Goal: Navigation & Orientation: Find specific page/section

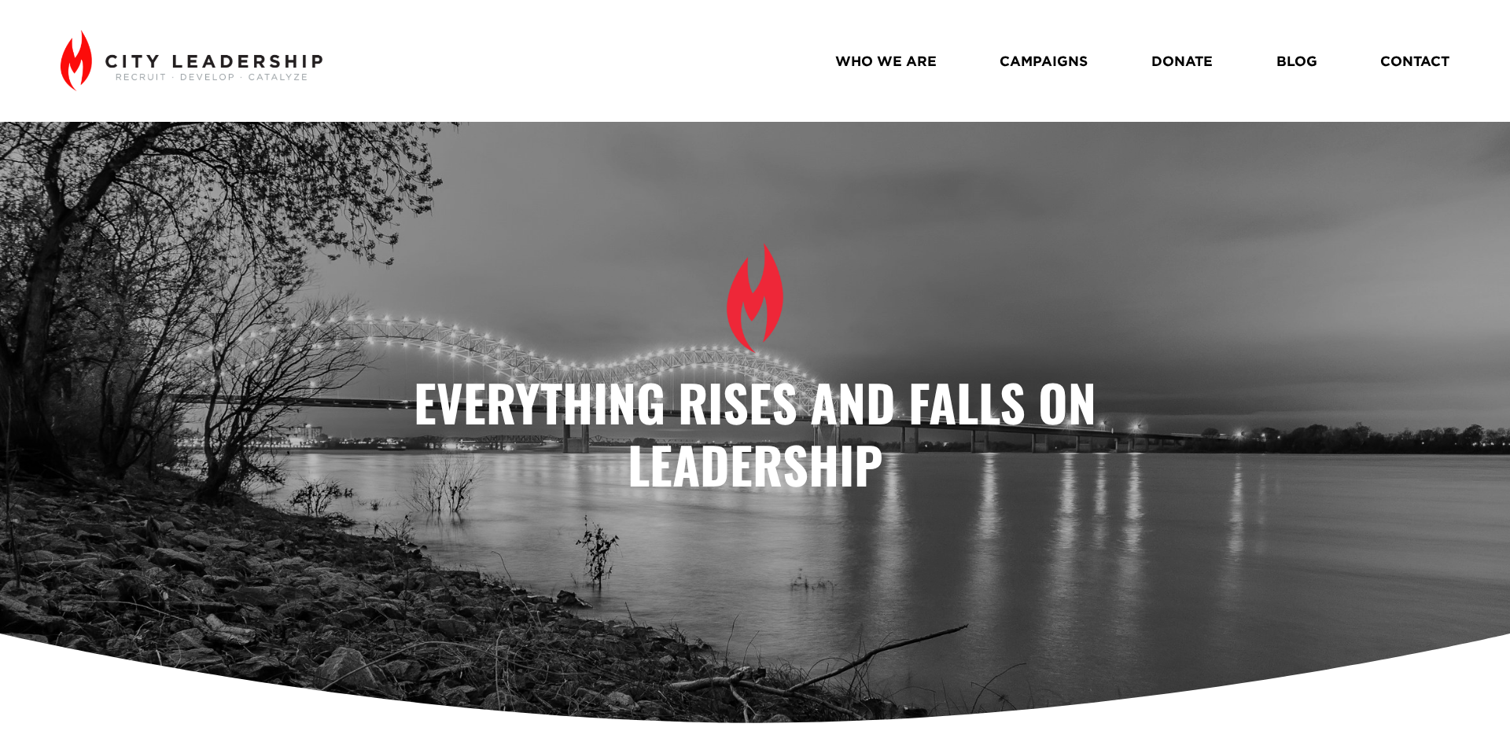
click at [871, 57] on link "WHO WE ARE" at bounding box center [885, 61] width 101 height 28
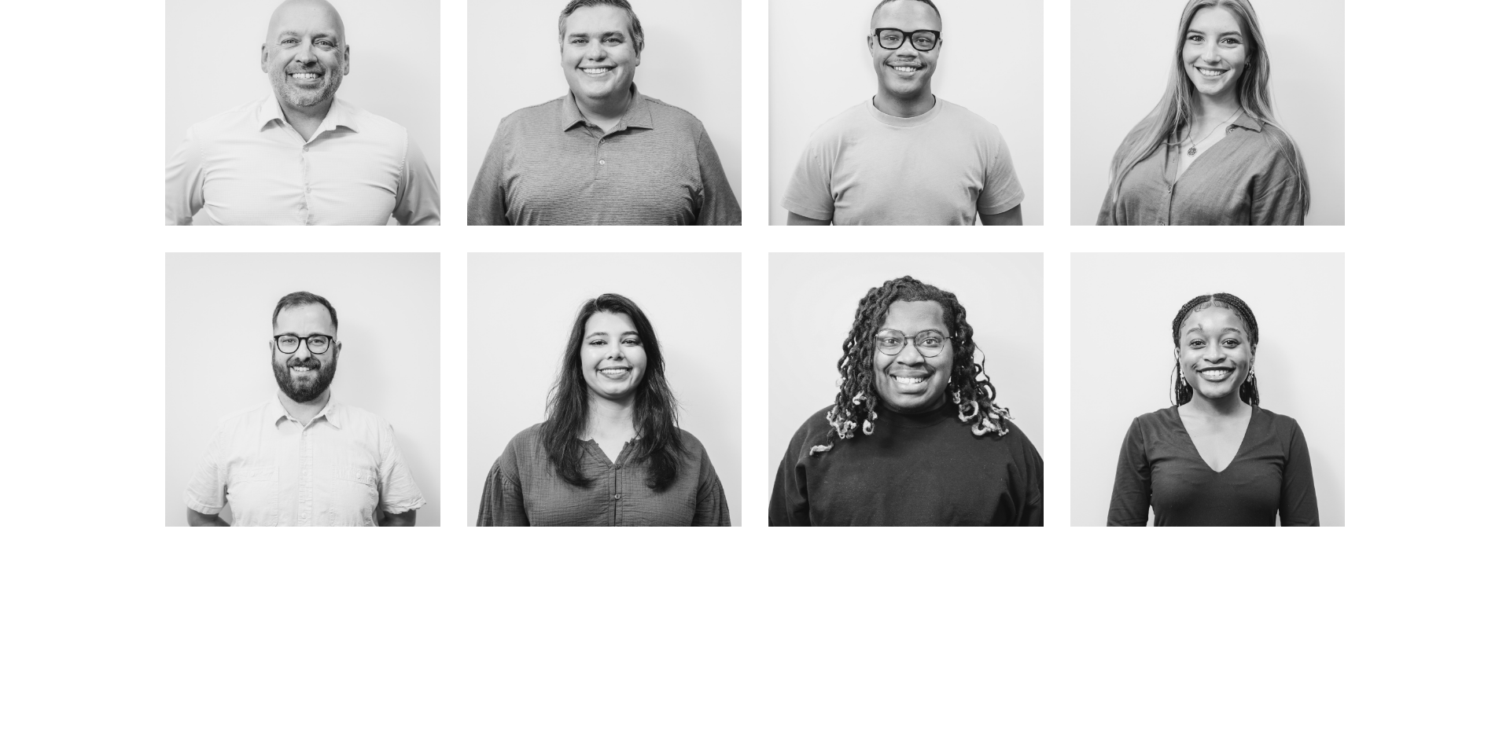
scroll to position [872, 0]
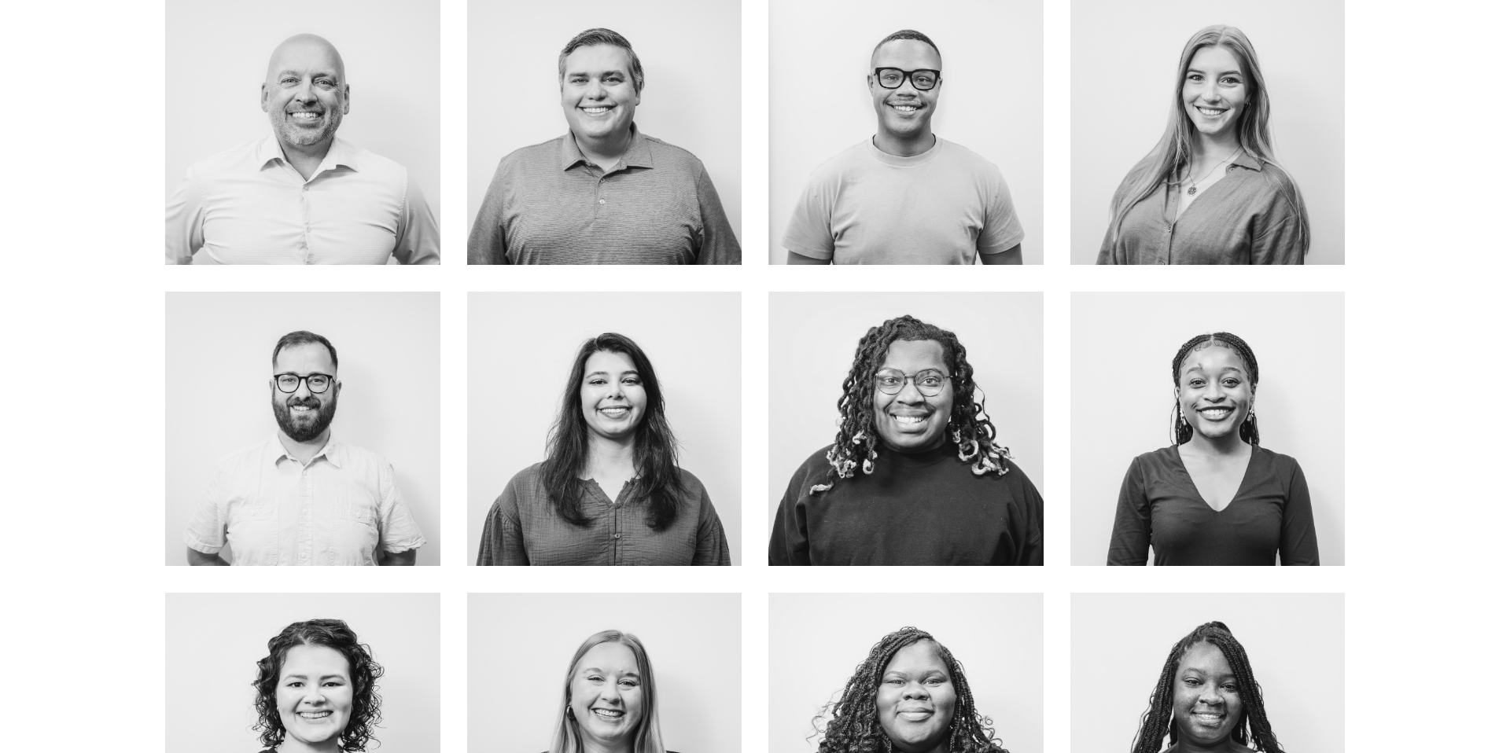
click at [622, 449] on link "about me" at bounding box center [604, 464] width 125 height 42
click at [1144, 389] on div at bounding box center [1207, 429] width 275 height 275
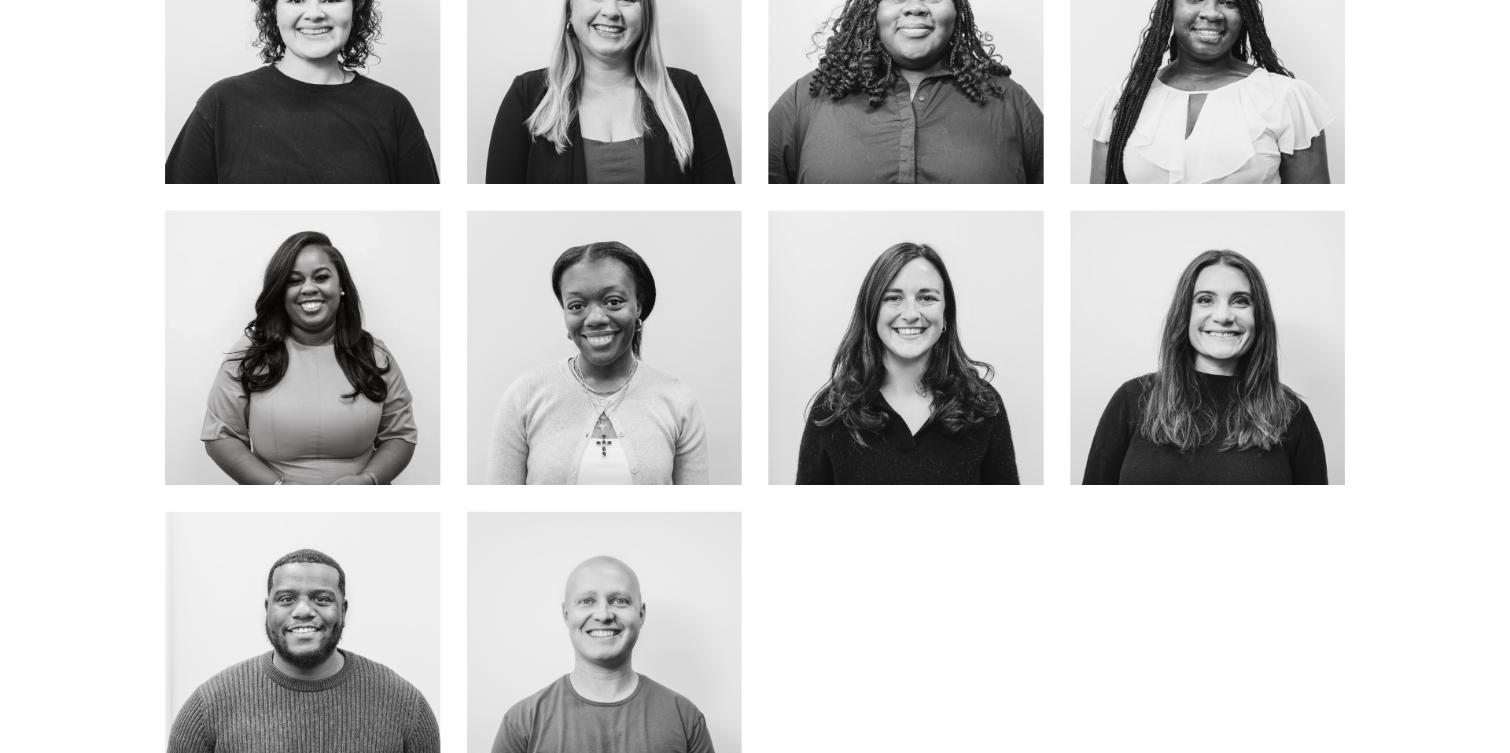
scroll to position [1557, 0]
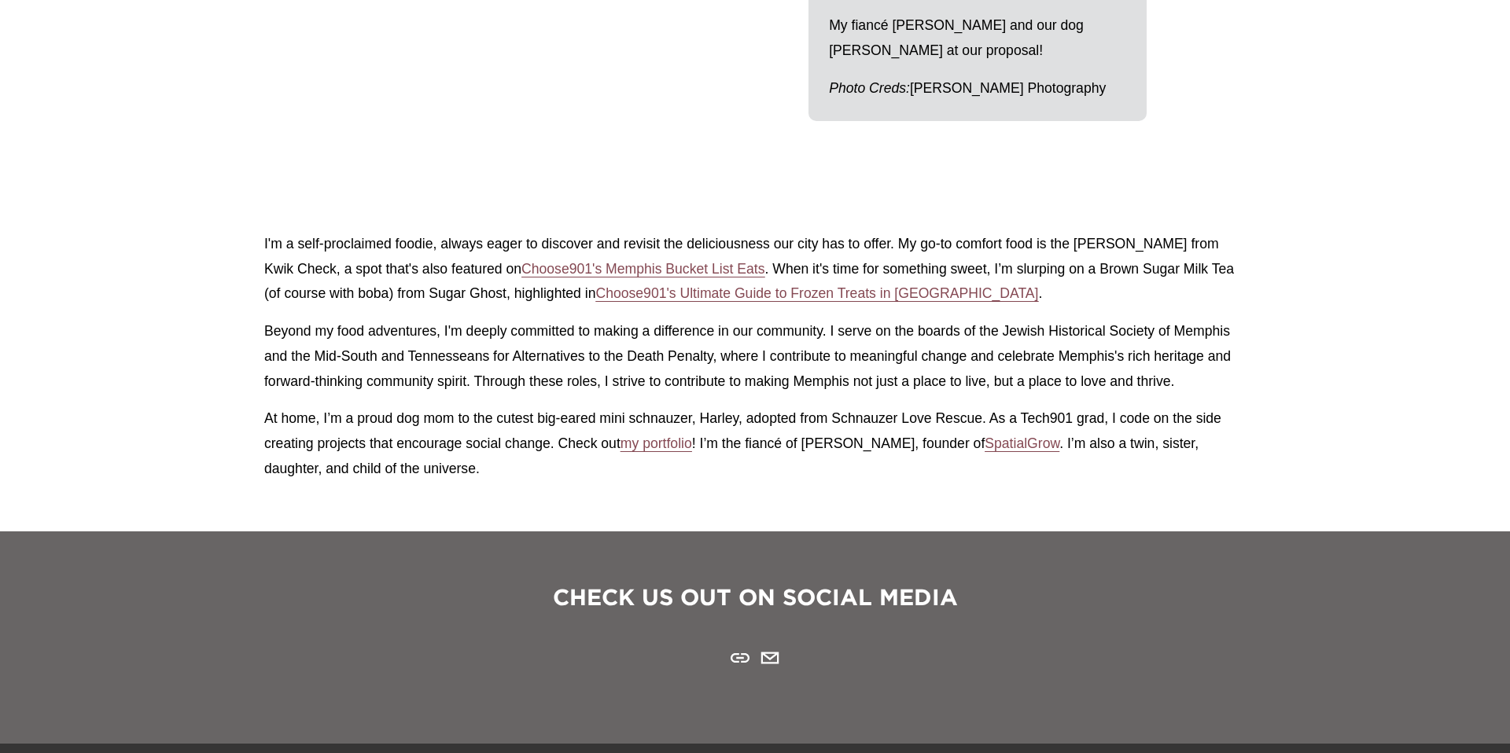
scroll to position [2200, 0]
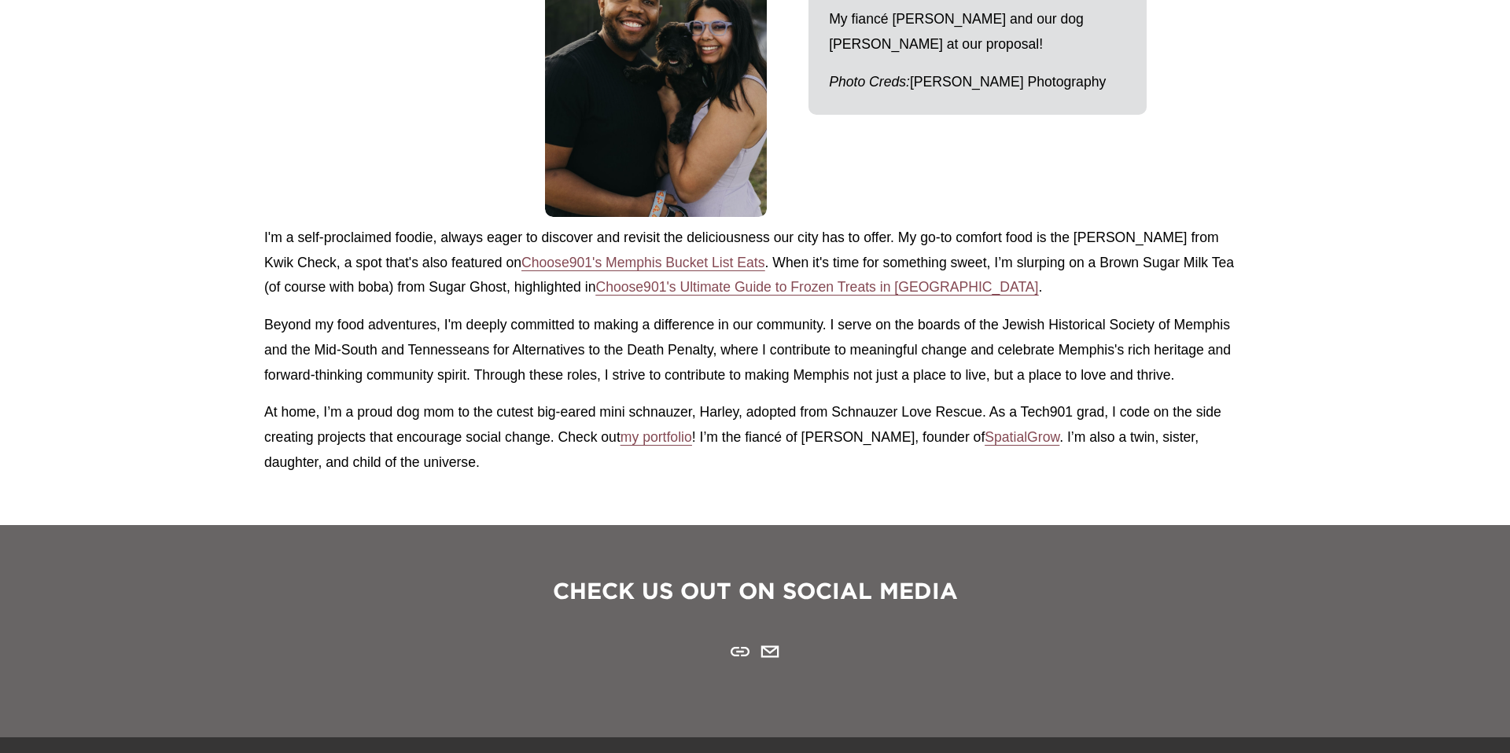
click at [1021, 439] on span "SpatialGrow" at bounding box center [1021, 437] width 75 height 16
click at [671, 442] on span "my portfolio" at bounding box center [656, 437] width 72 height 16
